Goal: Task Accomplishment & Management: Manage account settings

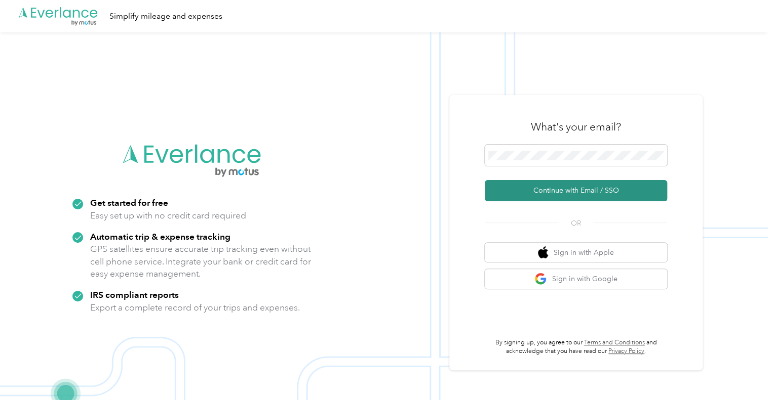
click at [547, 194] on button "Continue with Email / SSO" at bounding box center [576, 190] width 182 height 21
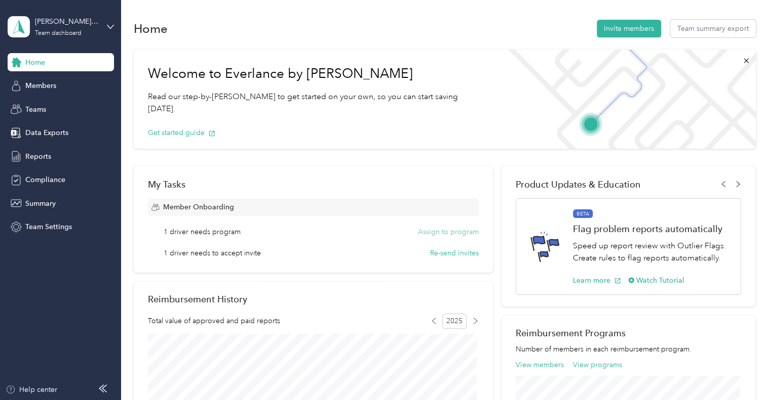
click at [452, 234] on button "Assign to program" at bounding box center [448, 232] width 61 height 11
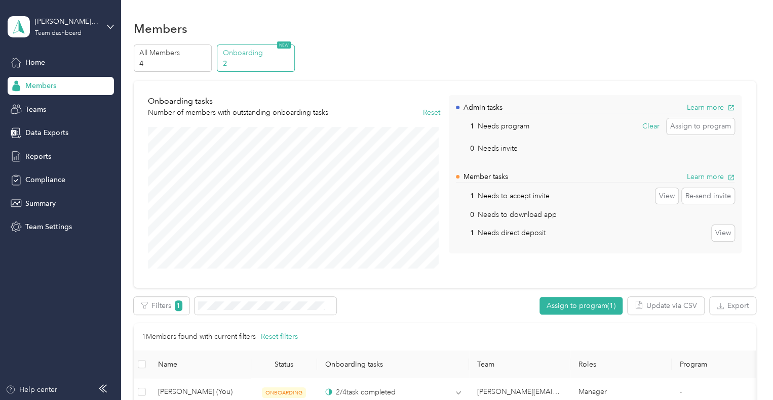
click at [253, 63] on p "2" at bounding box center [257, 63] width 69 height 11
click at [178, 59] on p "4" at bounding box center [173, 63] width 69 height 11
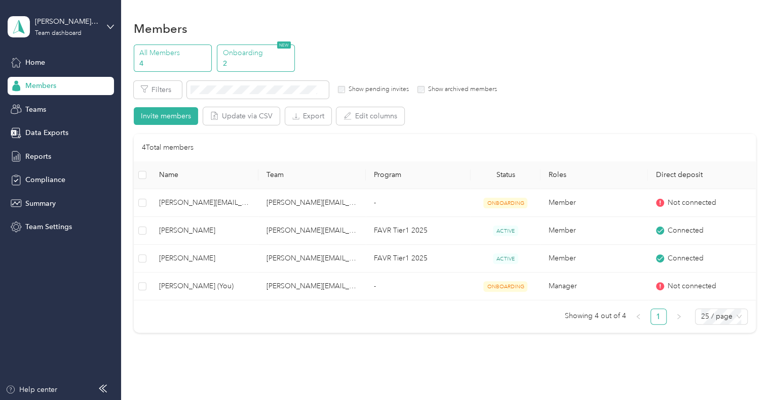
click at [234, 60] on p "2" at bounding box center [257, 63] width 69 height 11
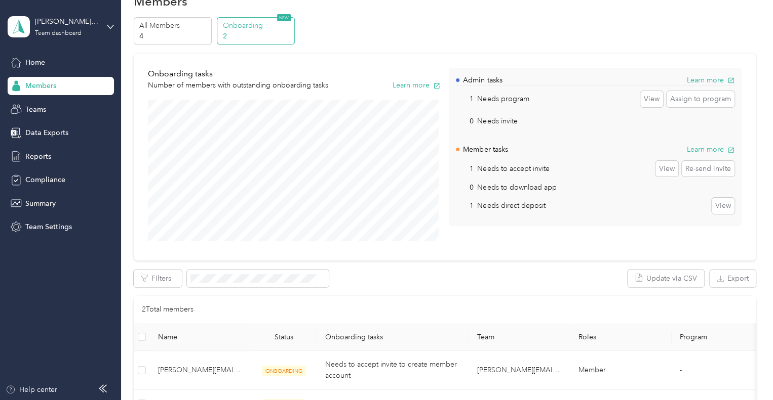
scroll to position [152, 0]
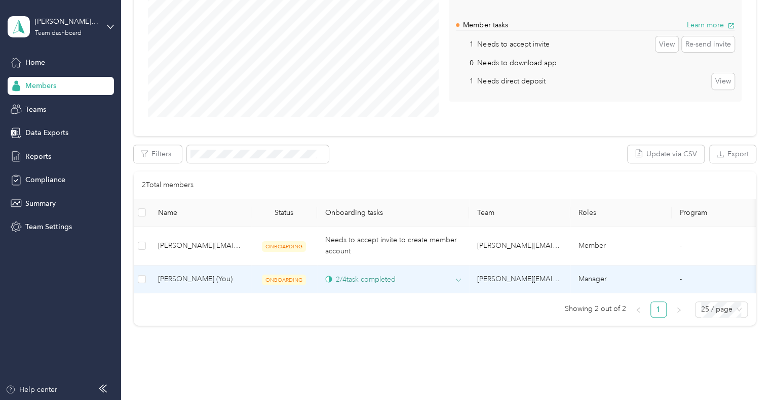
click at [453, 279] on div "2 / 4 task completed" at bounding box center [393, 279] width 136 height 11
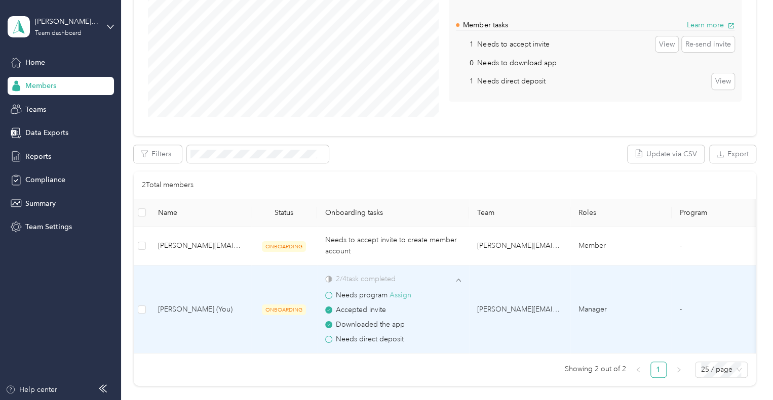
click at [399, 293] on button "Assign" at bounding box center [400, 295] width 22 height 11
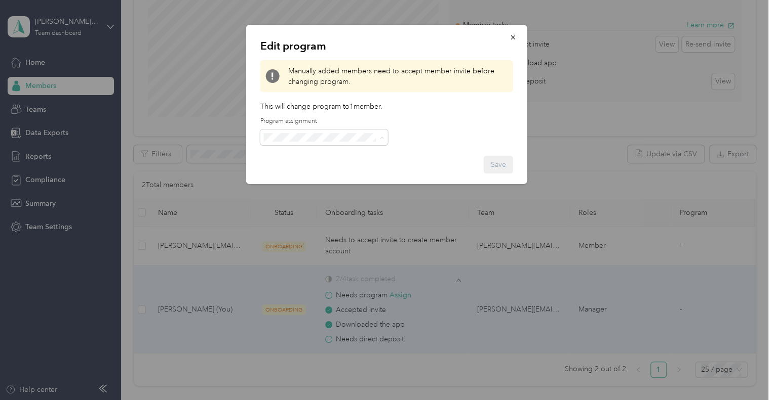
click at [307, 208] on li "FAVR Tier2 2025 (FAVR)" at bounding box center [324, 208] width 128 height 18
click at [497, 162] on button "Save" at bounding box center [498, 165] width 29 height 18
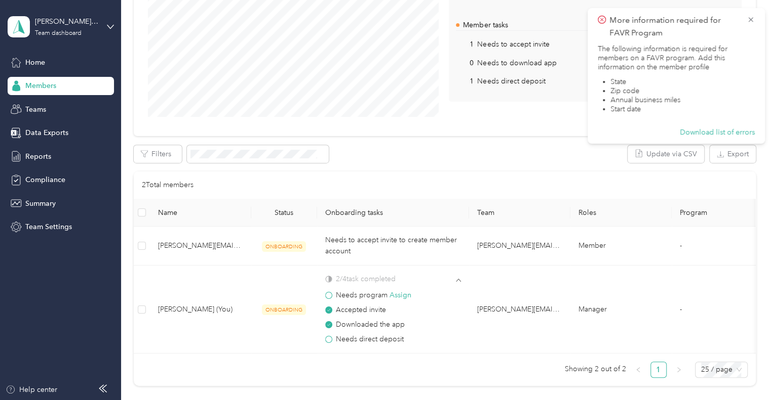
drag, startPoint x: 529, startPoint y: 157, endPoint x: 541, endPoint y: 134, distance: 26.7
click at [529, 156] on div "Filters Update via CSV Export" at bounding box center [445, 154] width 622 height 18
click at [745, 22] on span "More information required for FAVR Program" at bounding box center [675, 26] width 157 height 25
click at [750, 17] on icon at bounding box center [750, 19] width 8 height 9
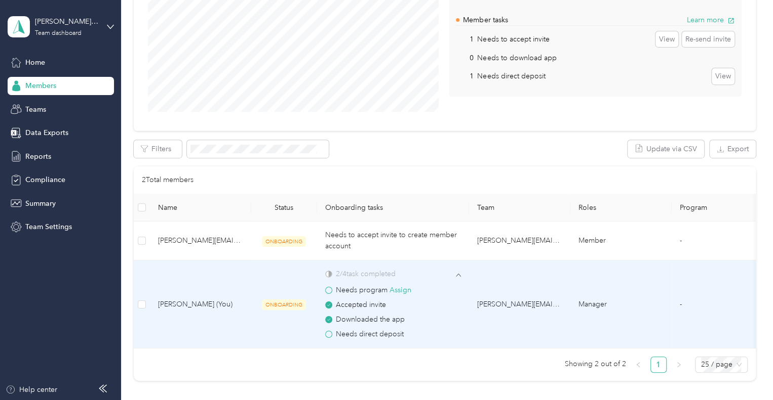
scroll to position [56, 0]
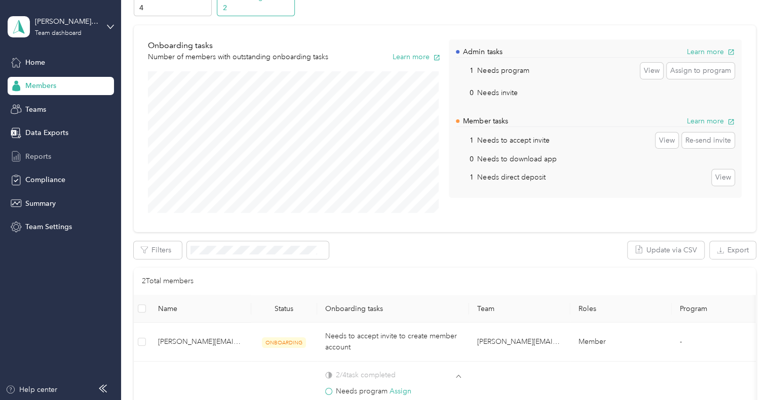
click at [43, 159] on span "Reports" at bounding box center [38, 156] width 26 height 11
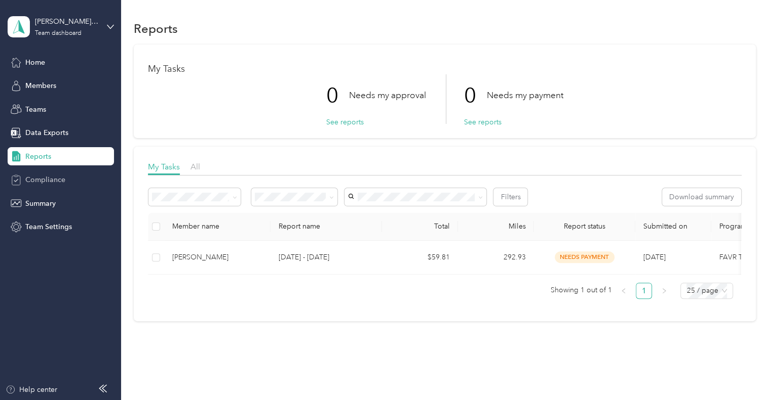
click at [49, 187] on div "Compliance" at bounding box center [61, 180] width 106 height 18
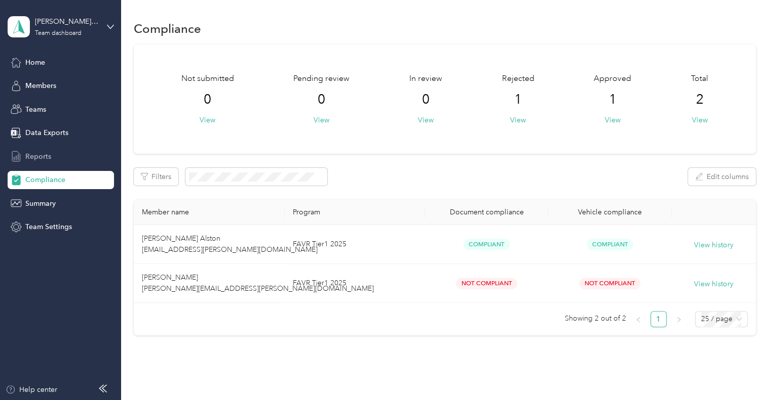
click at [33, 161] on span "Reports" at bounding box center [38, 156] width 26 height 11
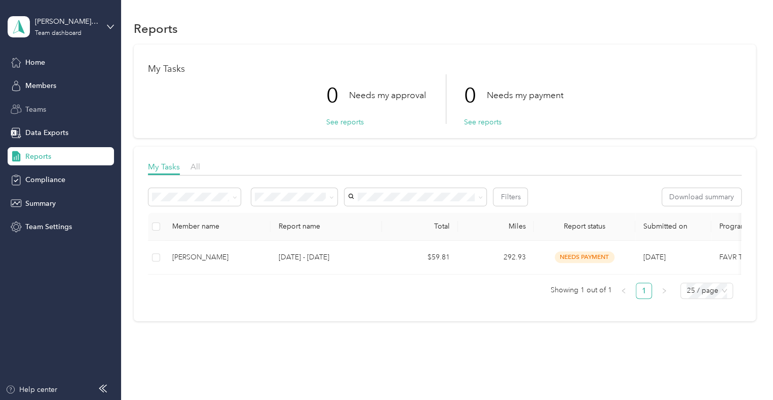
click at [40, 111] on span "Teams" at bounding box center [35, 109] width 21 height 11
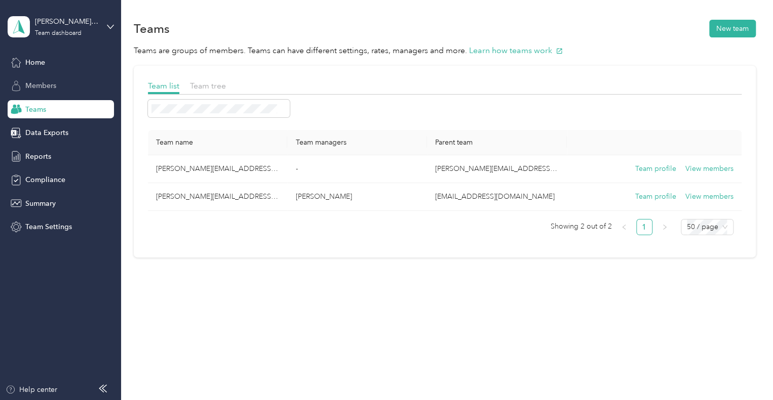
click at [53, 87] on span "Members" at bounding box center [40, 86] width 31 height 11
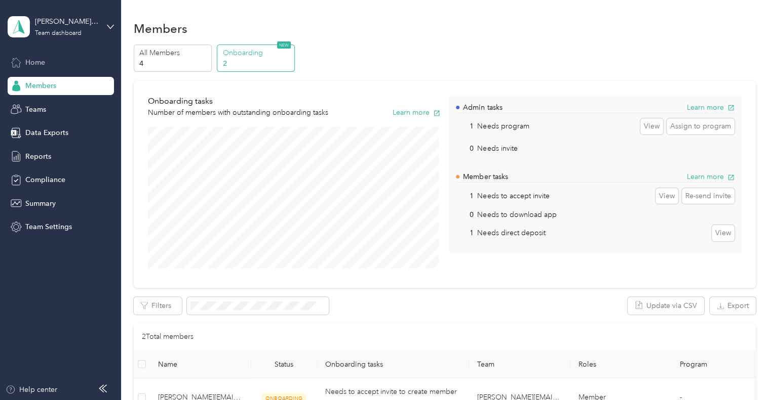
click at [36, 59] on span "Home" at bounding box center [35, 62] width 20 height 11
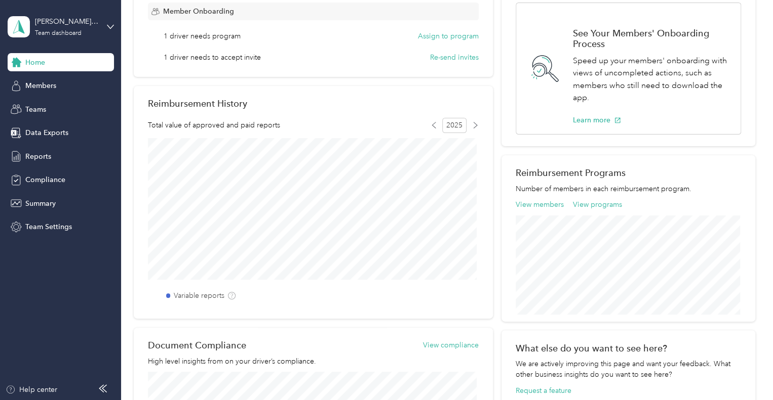
scroll to position [203, 0]
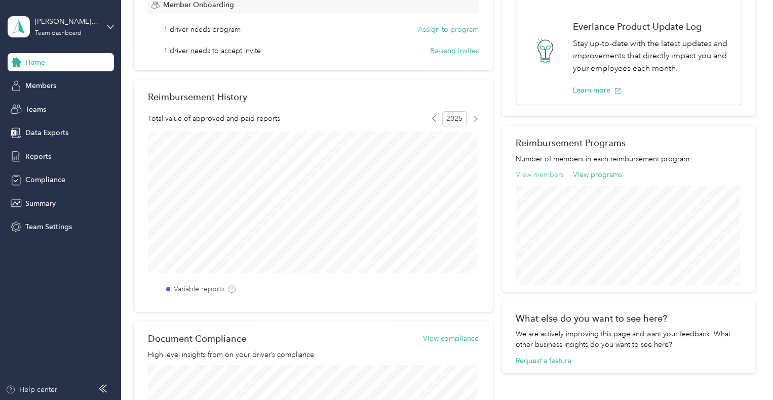
click at [547, 178] on button "View members" at bounding box center [539, 175] width 48 height 11
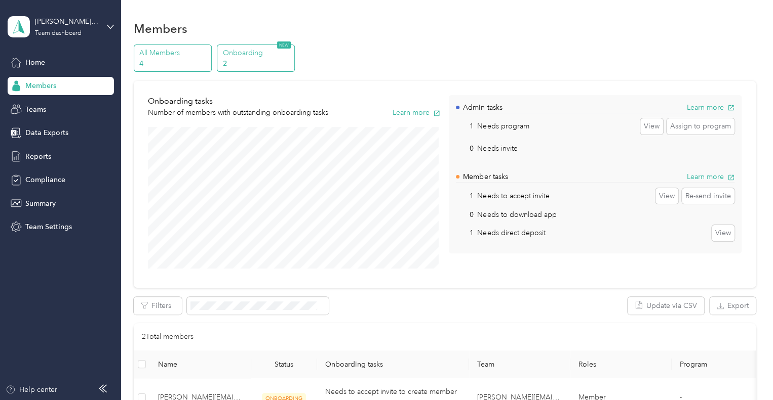
click at [153, 69] on div "All Members 4" at bounding box center [173, 59] width 78 height 28
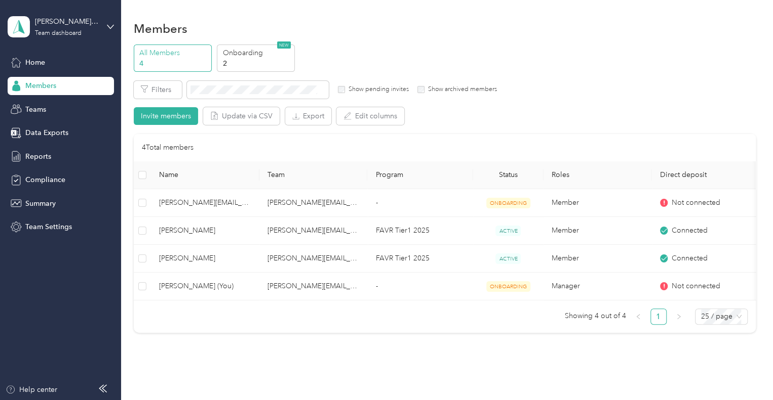
click at [647, 56] on div "All Members 4 Onboarding 2 NEW" at bounding box center [445, 59] width 622 height 28
click at [621, 16] on div "Members All Members 4 Onboarding 2 NEW Edit role Edit team Export Selected 0 of…" at bounding box center [444, 198] width 647 height 397
